Goal: Transaction & Acquisition: Purchase product/service

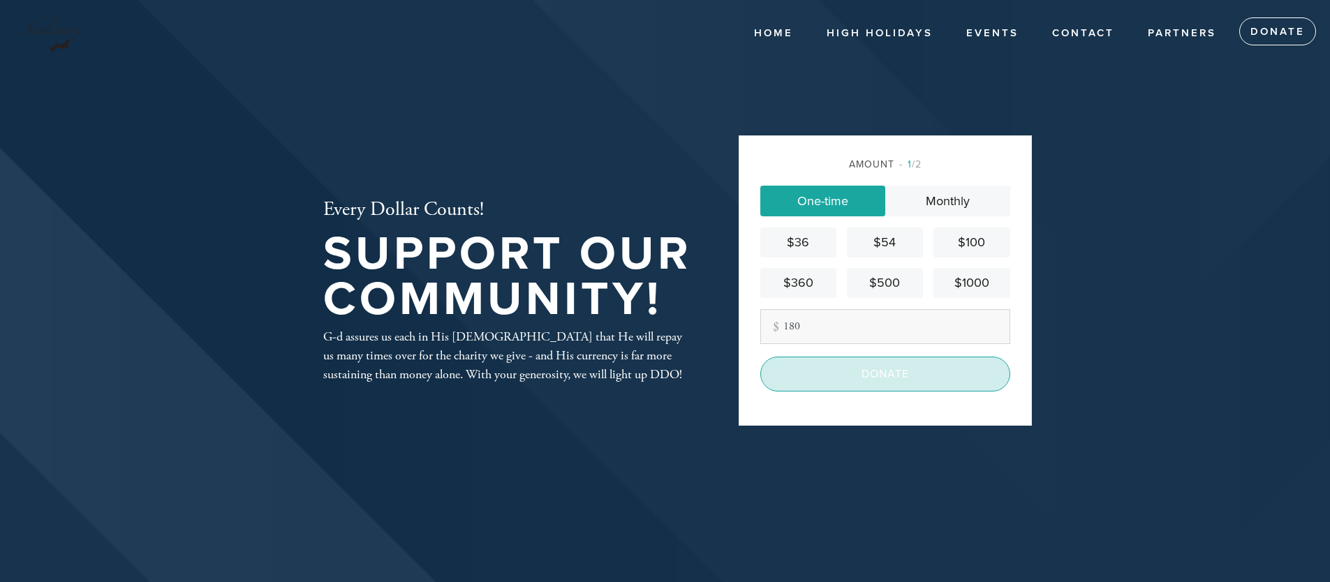
type input "180"
click at [872, 392] on input "Donate" at bounding box center [886, 374] width 250 height 35
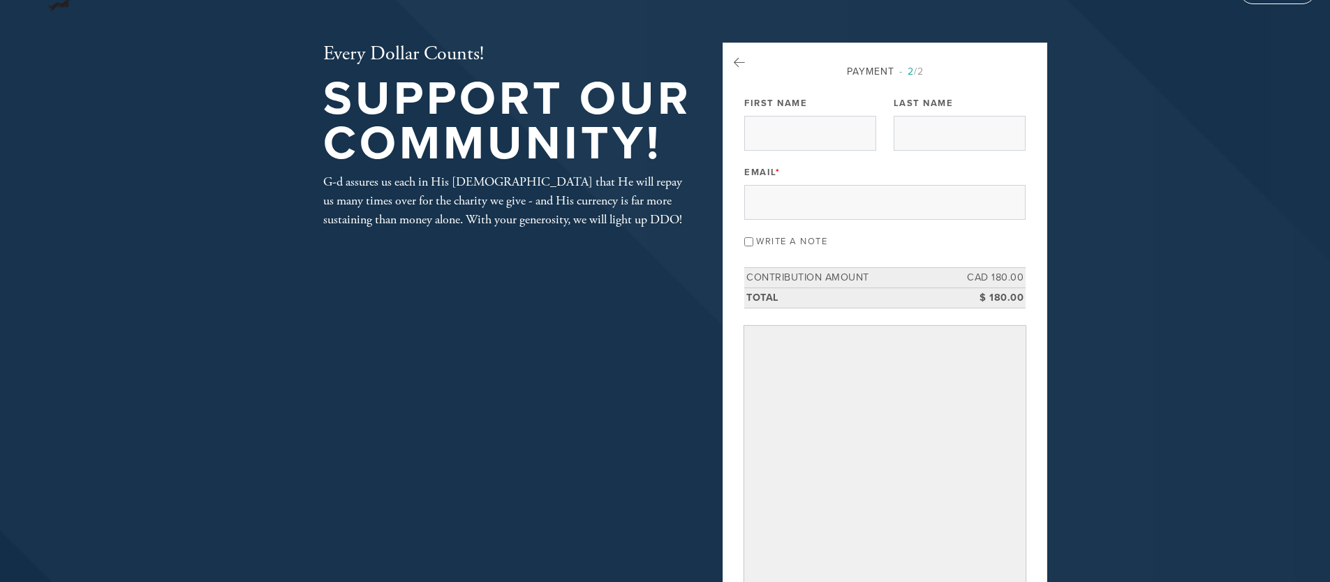
scroll to position [32, 0]
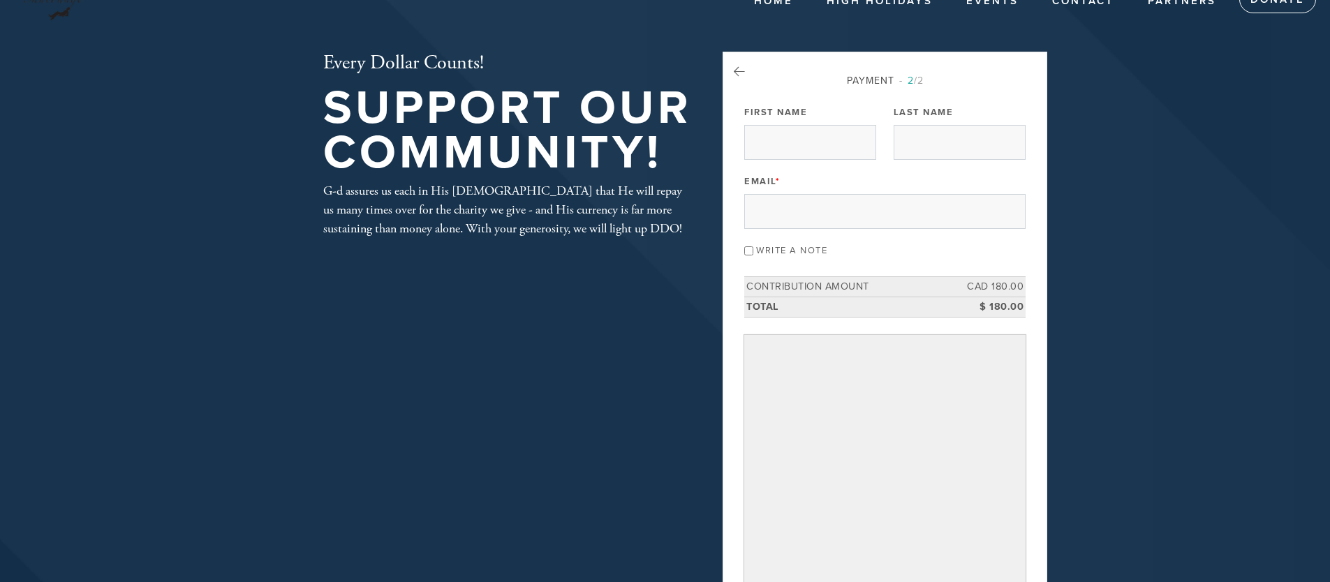
drag, startPoint x: 787, startPoint y: 115, endPoint x: 788, endPoint y: 123, distance: 7.8
click at [788, 122] on div "First Name" at bounding box center [810, 131] width 132 height 58
click at [788, 124] on div "First Name" at bounding box center [810, 131] width 132 height 58
click at [790, 138] on input "First Name" at bounding box center [810, 142] width 132 height 35
type input "Koby"
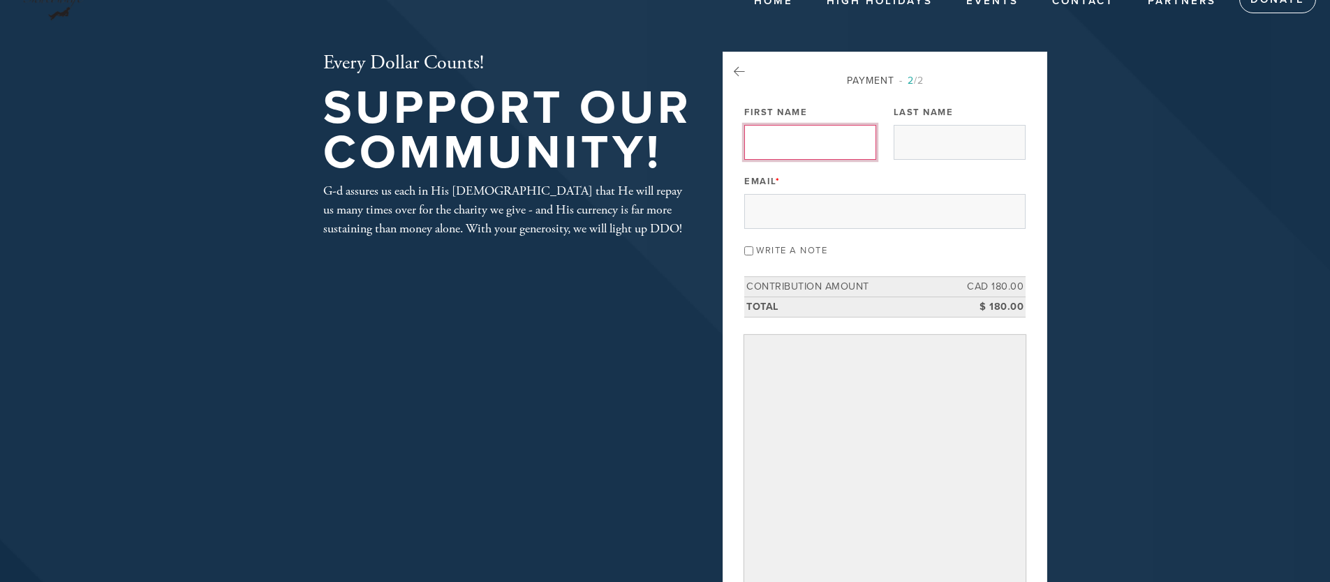
type input "Diamond"
type input "kobylev4@gmail.com"
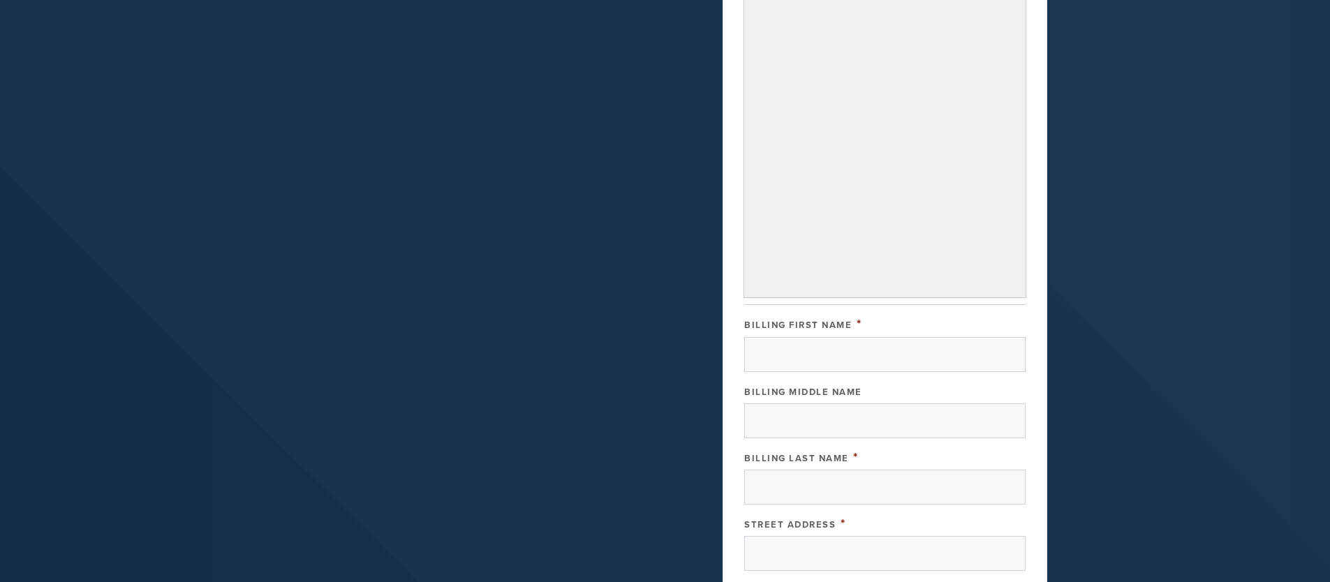
scroll to position [409, 0]
click at [876, 369] on input "Billing First Name" at bounding box center [884, 351] width 281 height 35
type input "Koby"
type input "Diamond"
type input "27 Rue Dephoure"
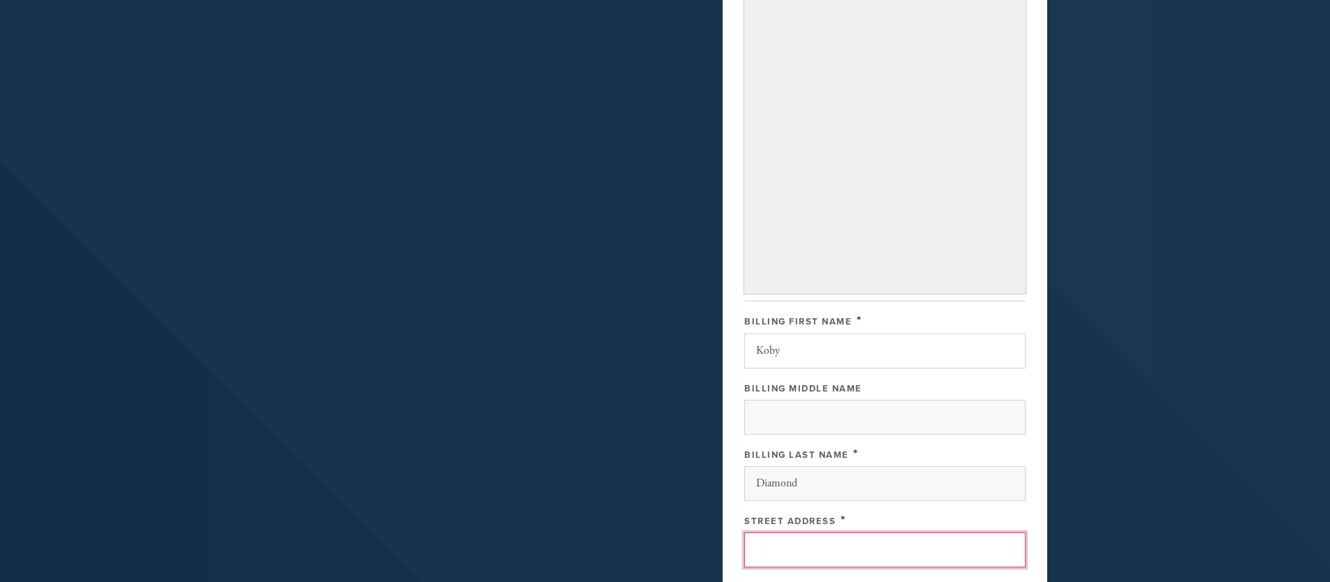
type input "Montreal"
type input "QC"
type input "H9B 1C1"
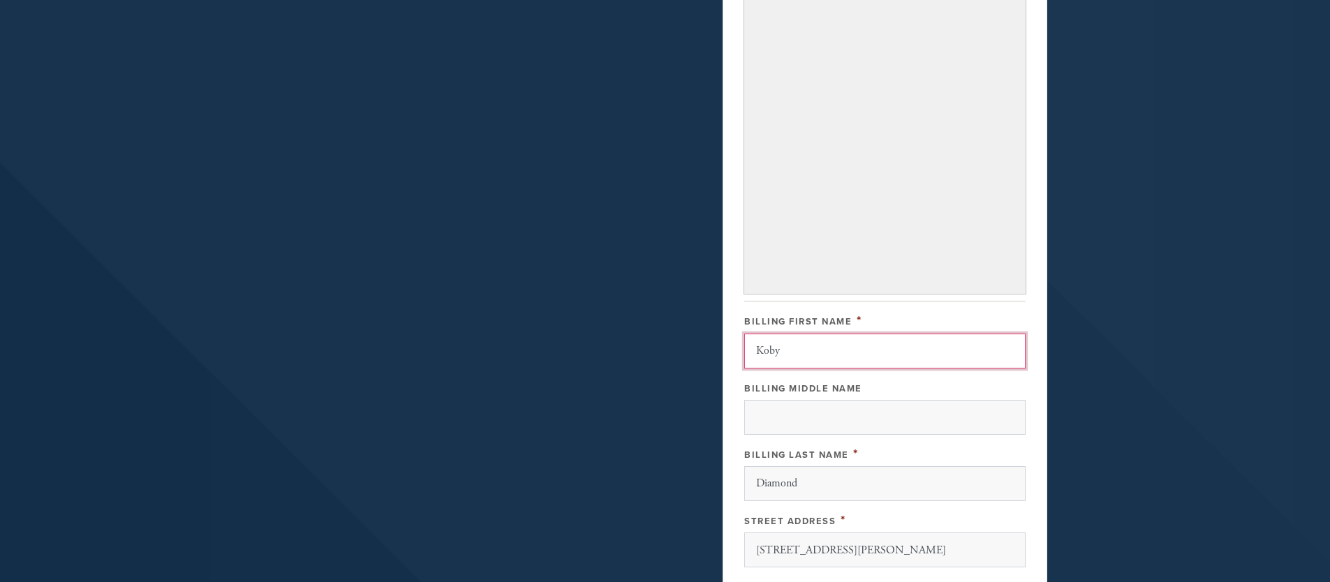
scroll to position [832, 0]
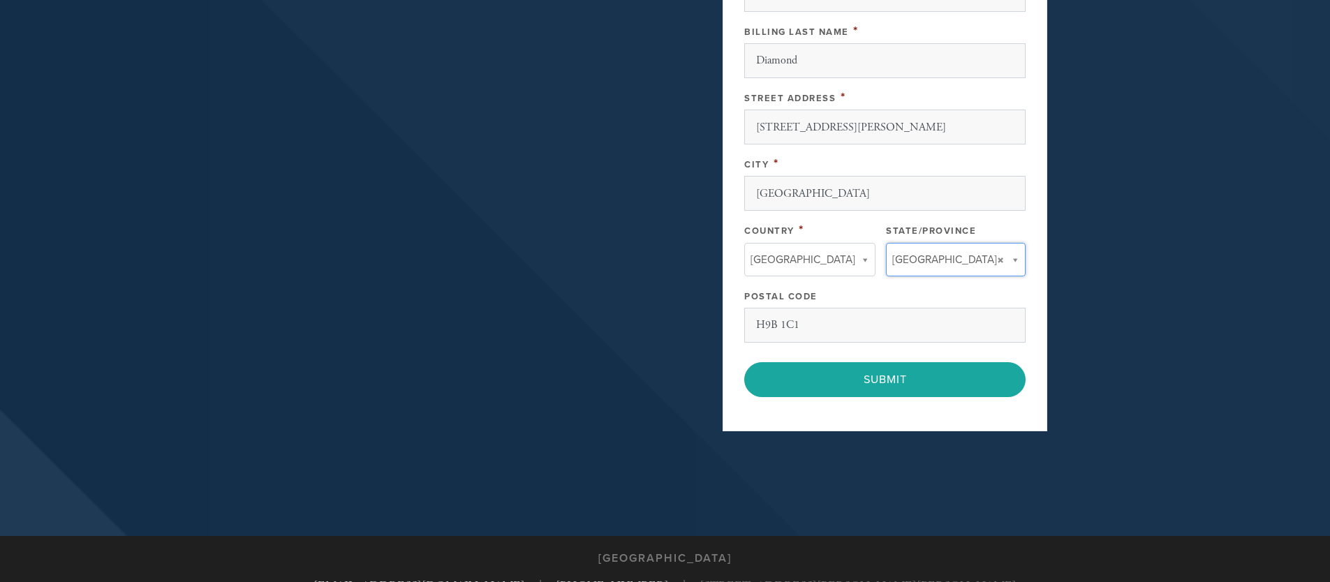
type input "QC"
type input "Canada"
click at [933, 355] on input "QC" at bounding box center [950, 352] width 113 height 20
click at [944, 343] on input "H9B 1C1" at bounding box center [884, 325] width 281 height 35
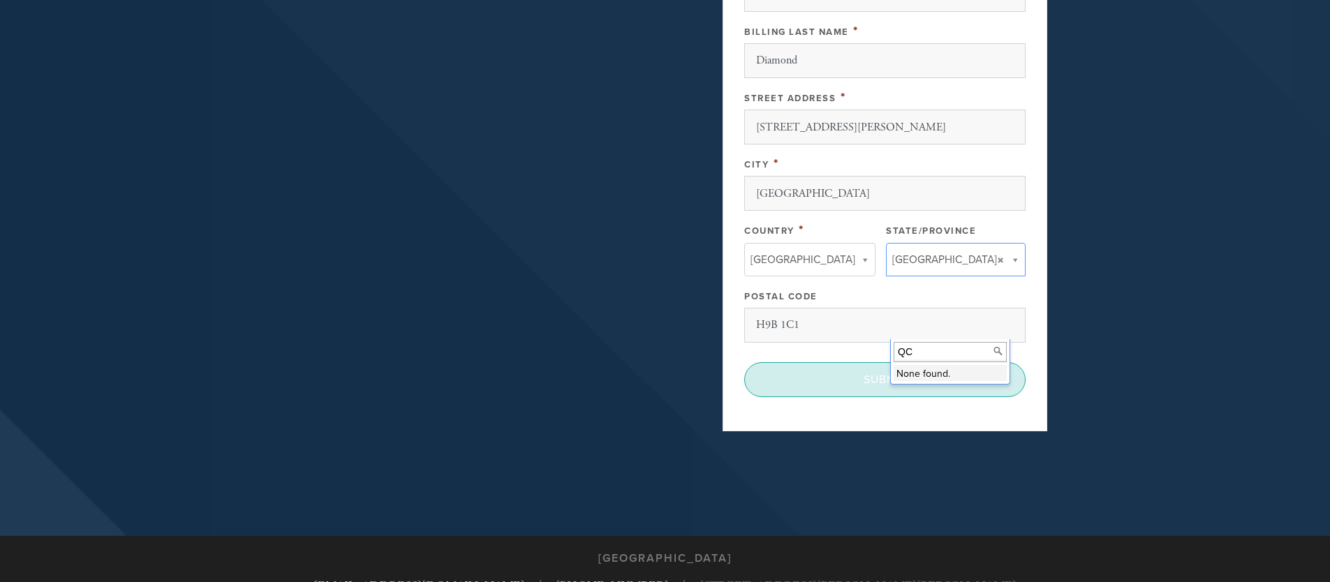
click at [926, 397] on input "Submit" at bounding box center [884, 379] width 281 height 35
